Goal: Task Accomplishment & Management: Manage account settings

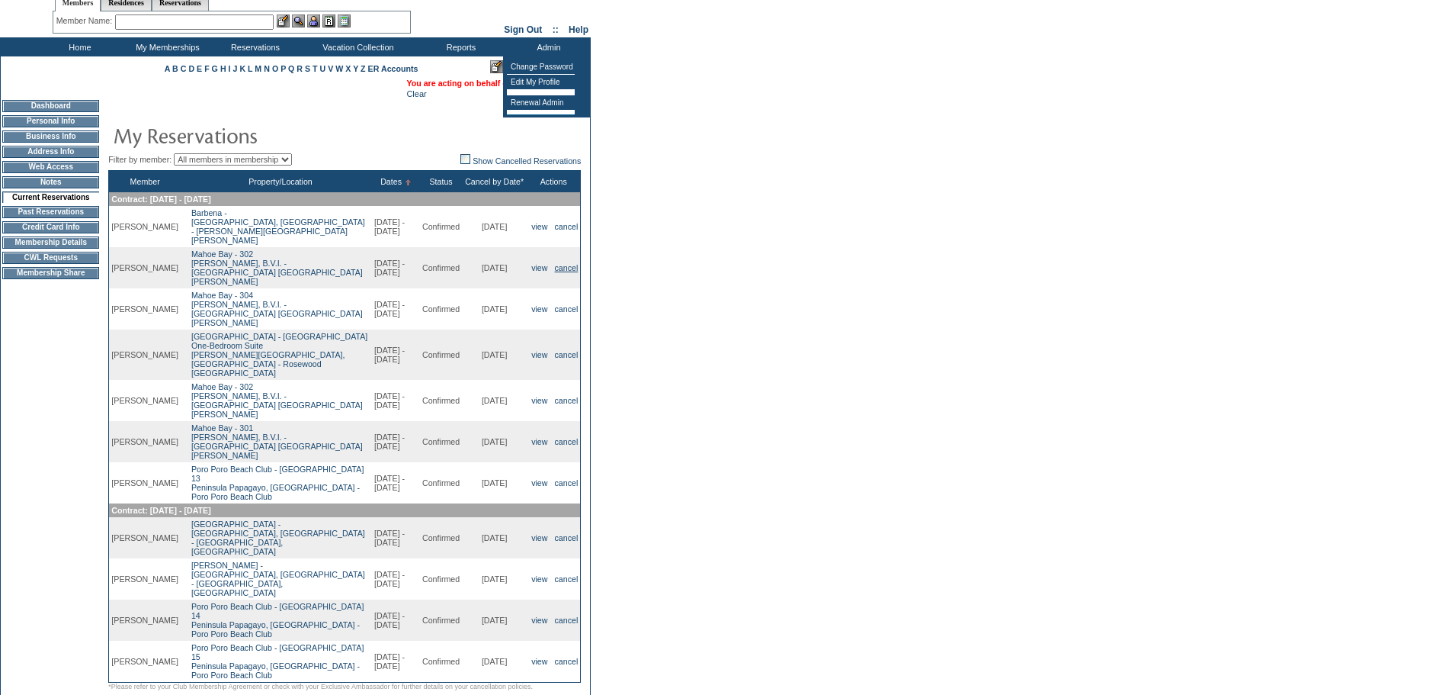
scroll to position [76, 0]
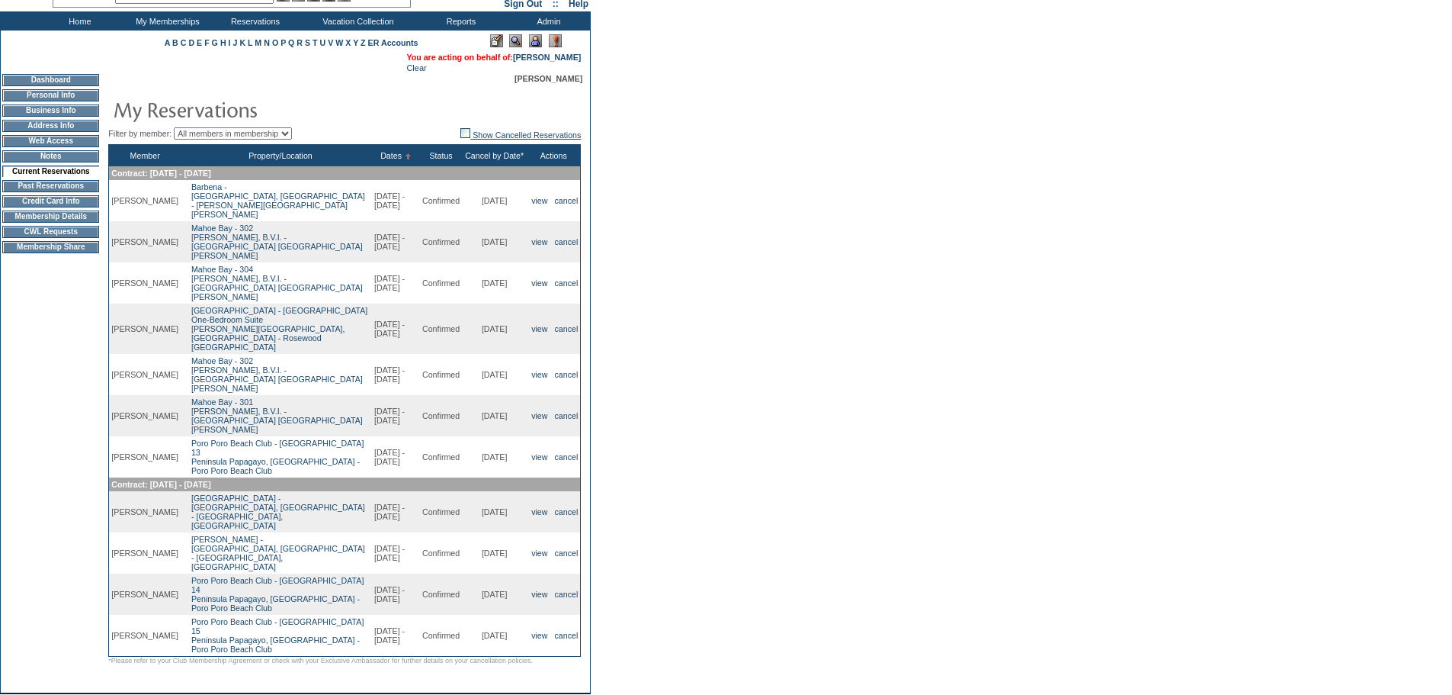
click at [461, 136] on img at bounding box center [466, 133] width 10 height 10
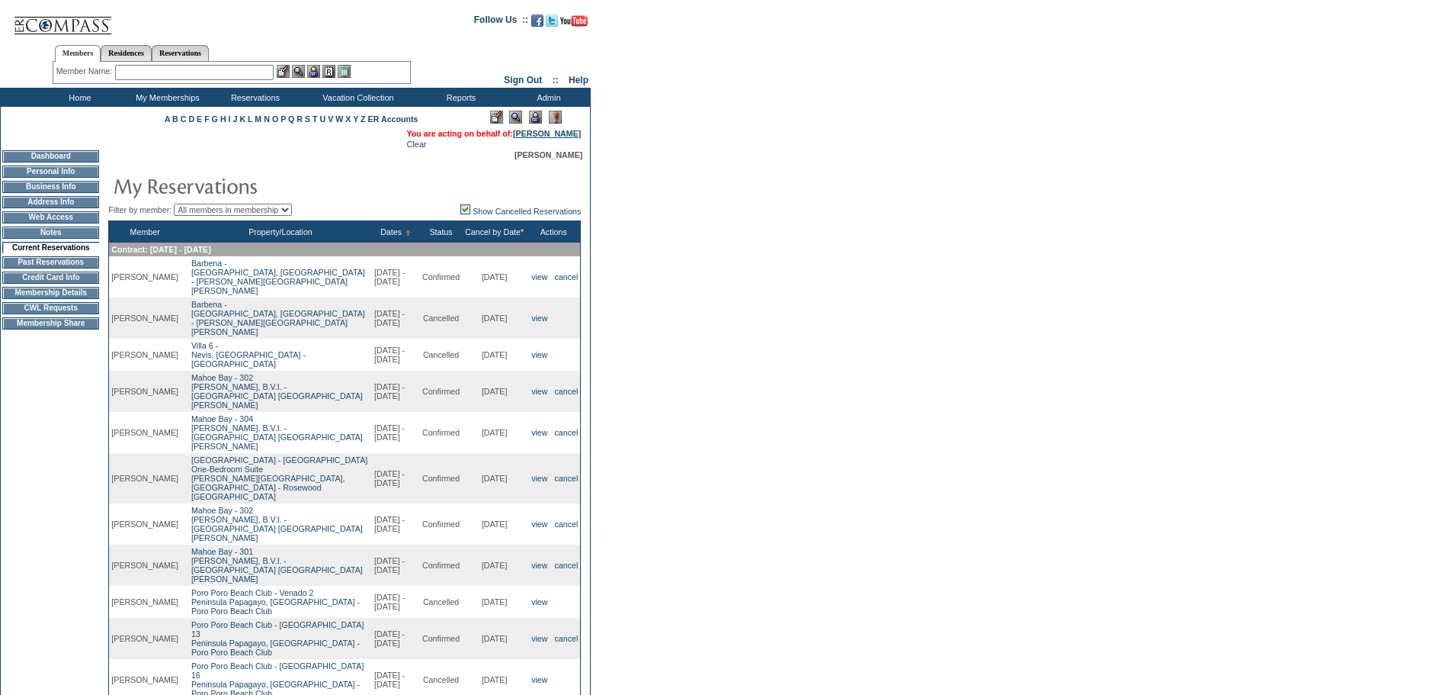
click at [572, 136] on link "[PERSON_NAME]" at bounding box center [547, 133] width 68 height 9
